Goal: Understand process/instructions

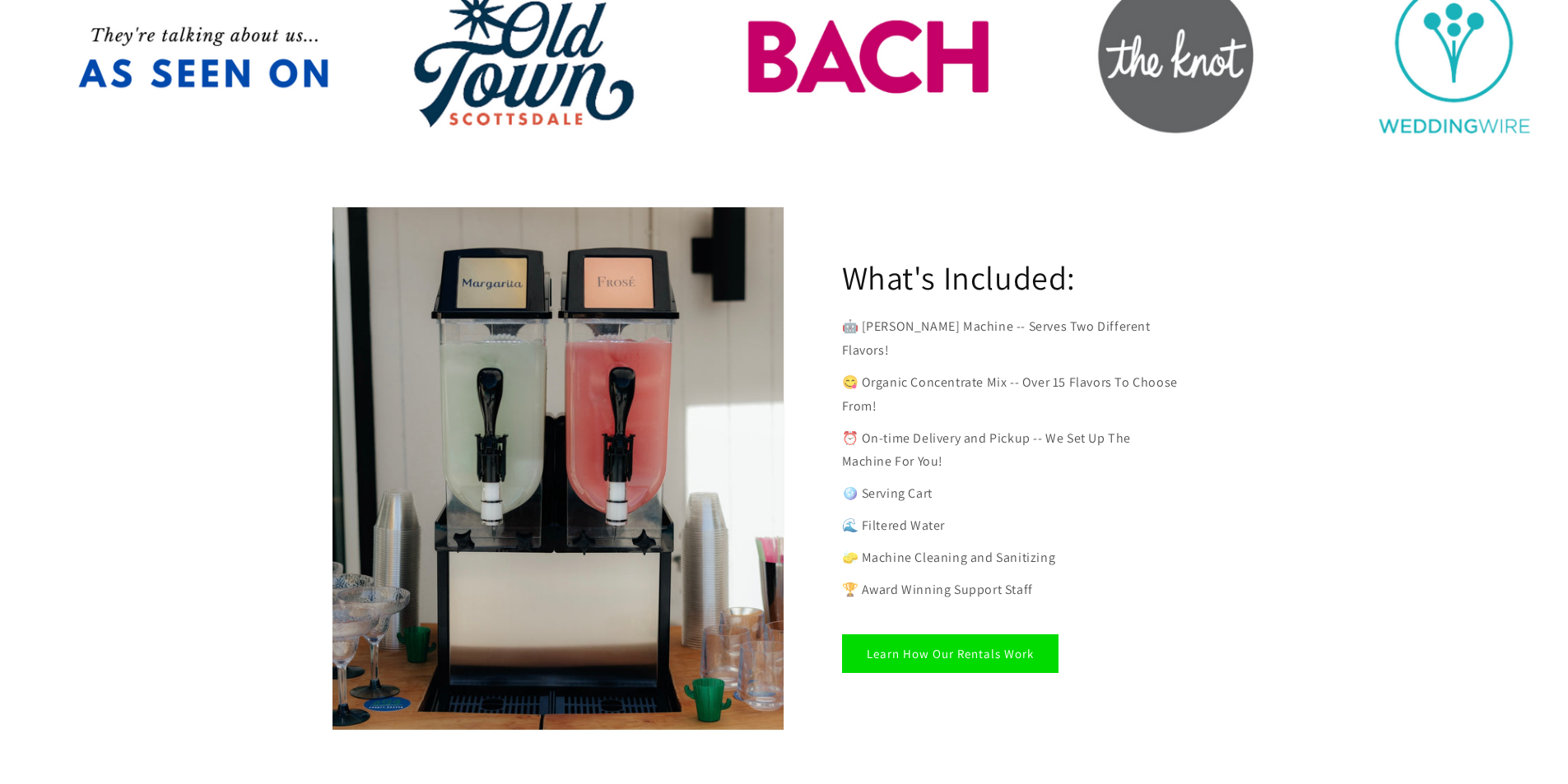
scroll to position [823, 0]
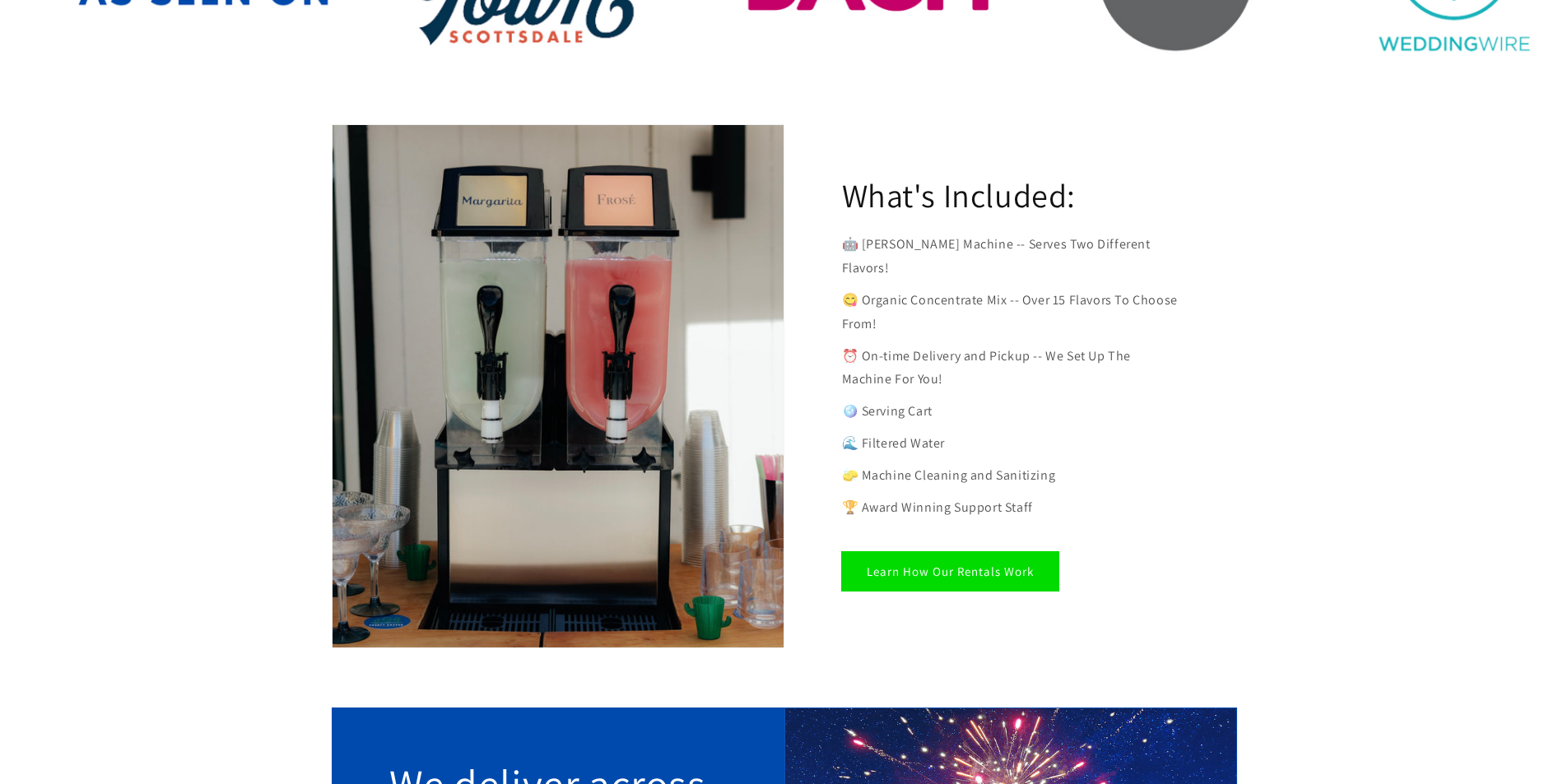
click at [890, 552] on link "Learn How Our Rentals Work" at bounding box center [950, 571] width 216 height 39
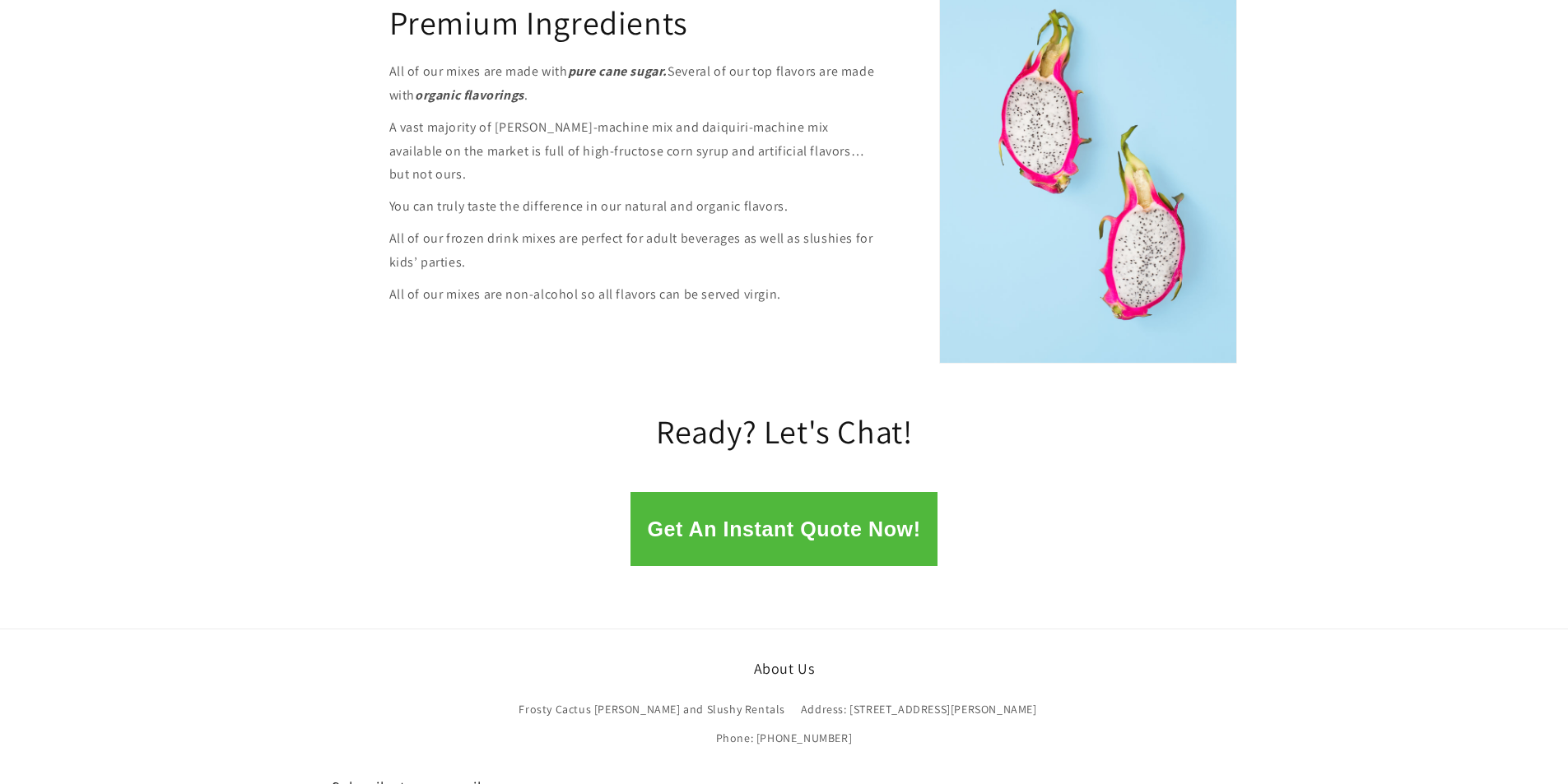
scroll to position [2222, 0]
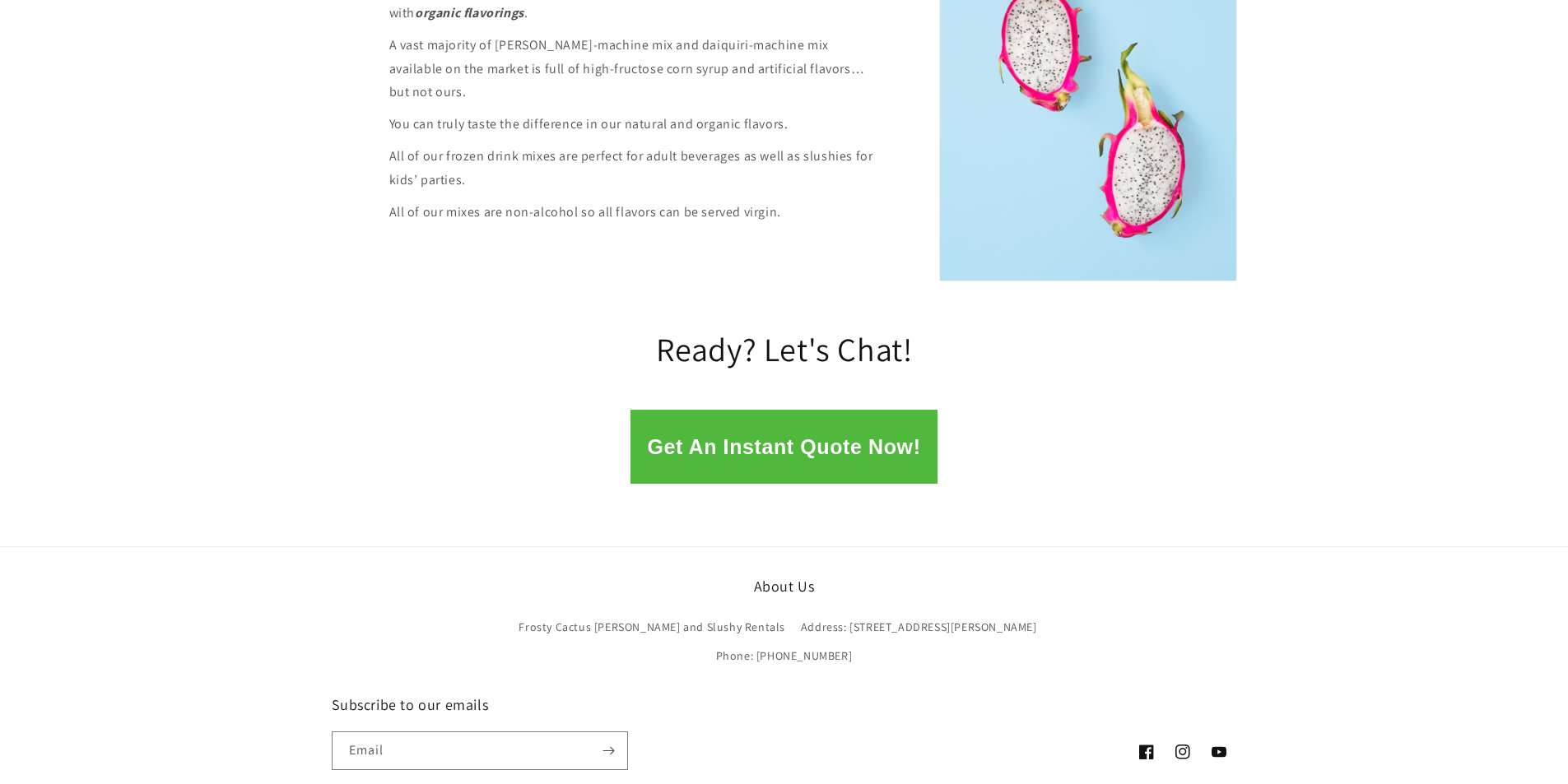
click at [770, 423] on button "Get An Instant Quote Now!" at bounding box center [784, 447] width 306 height 74
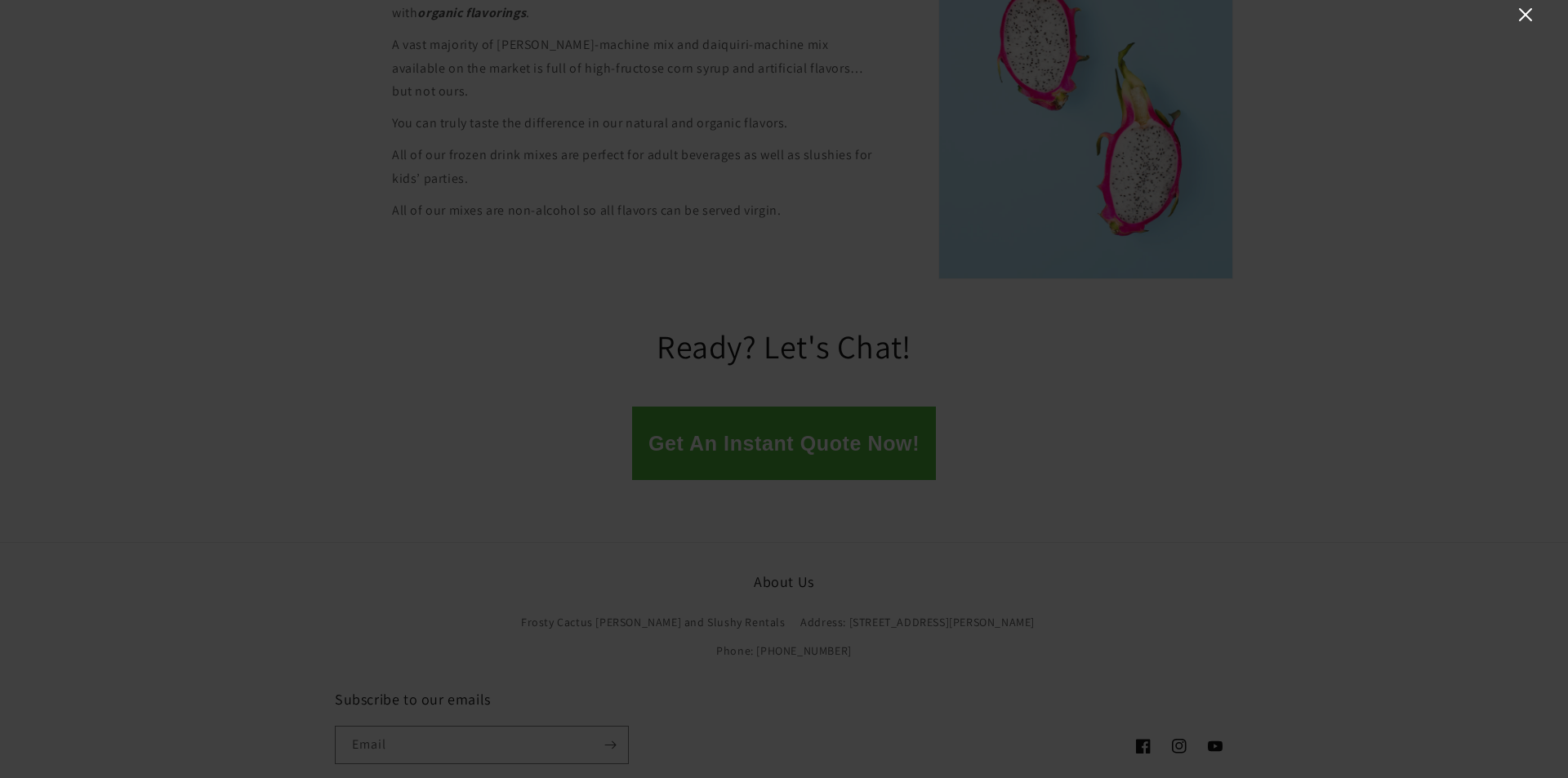
click at [1516, 13] on icon "Close" at bounding box center [1526, 14] width 20 height 20
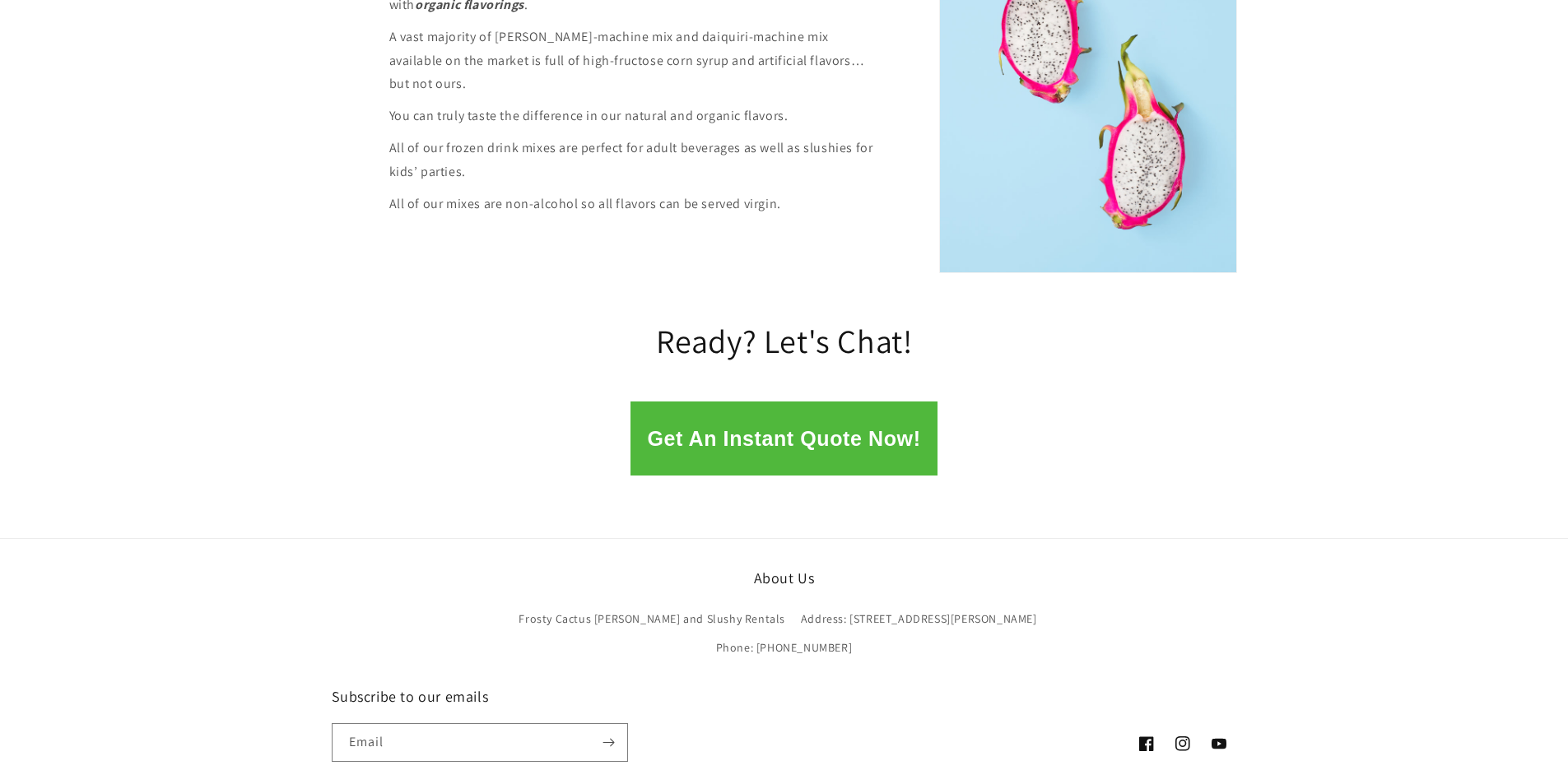
scroll to position [2311, 0]
